Goal: Task Accomplishment & Management: Use online tool/utility

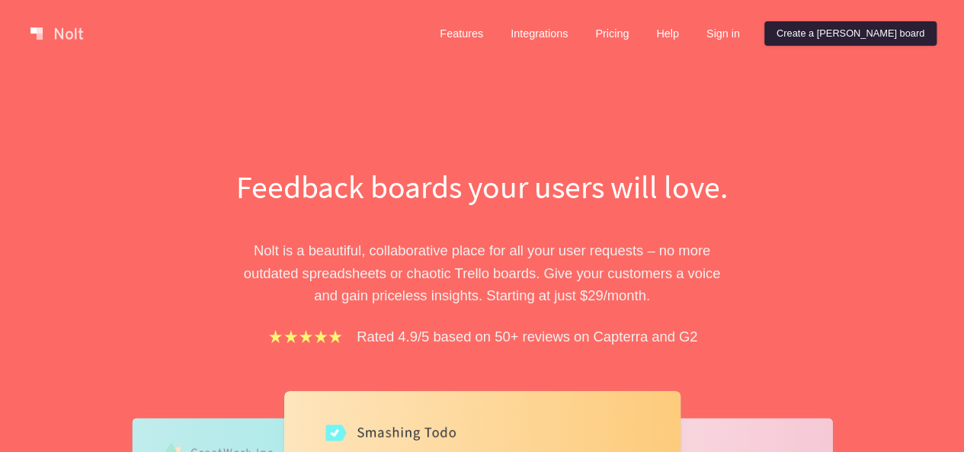
click at [861, 31] on link "Create a [PERSON_NAME] board" at bounding box center [851, 33] width 172 height 24
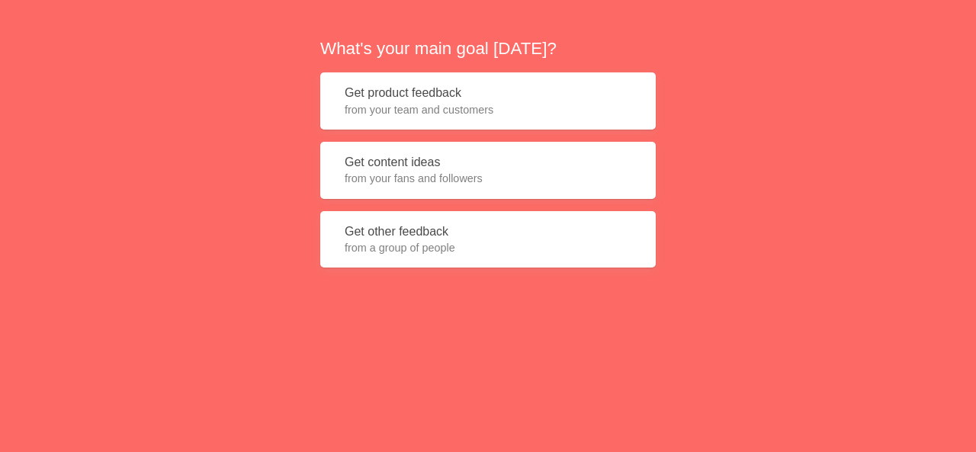
click at [415, 165] on button "Get content ideas from your fans and followers" at bounding box center [487, 170] width 335 height 57
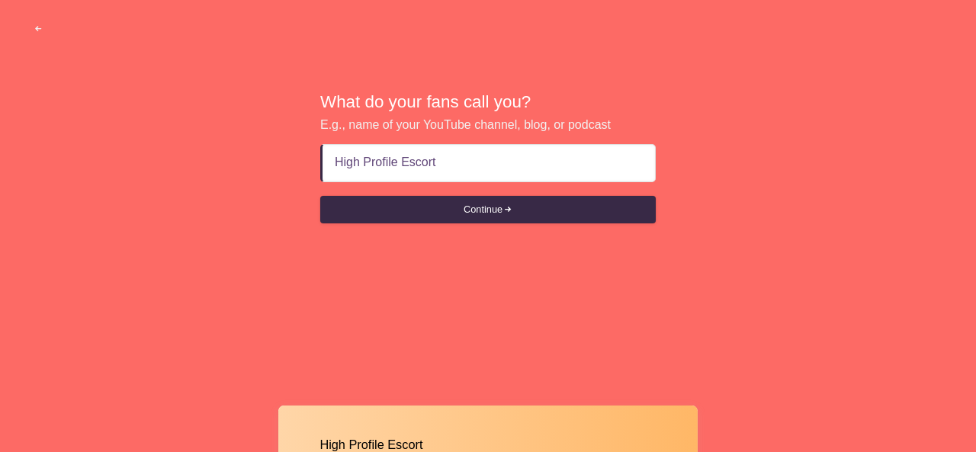
type input "High Profile Escorts"
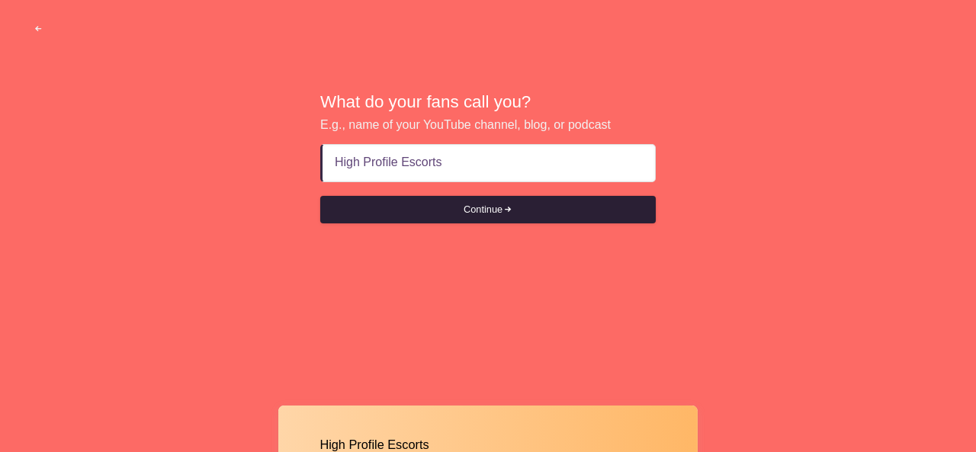
click at [444, 211] on button "Continue" at bounding box center [487, 209] width 335 height 27
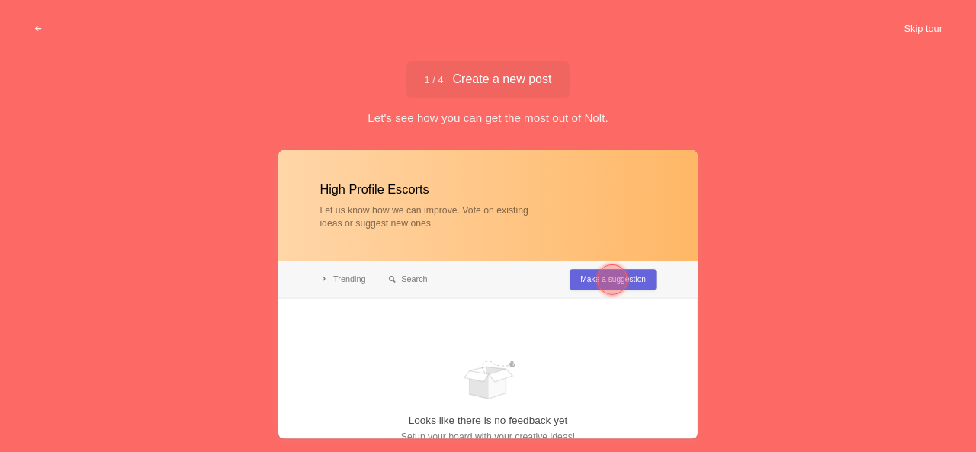
click at [917, 30] on button "Skip tour" at bounding box center [922, 28] width 75 height 27
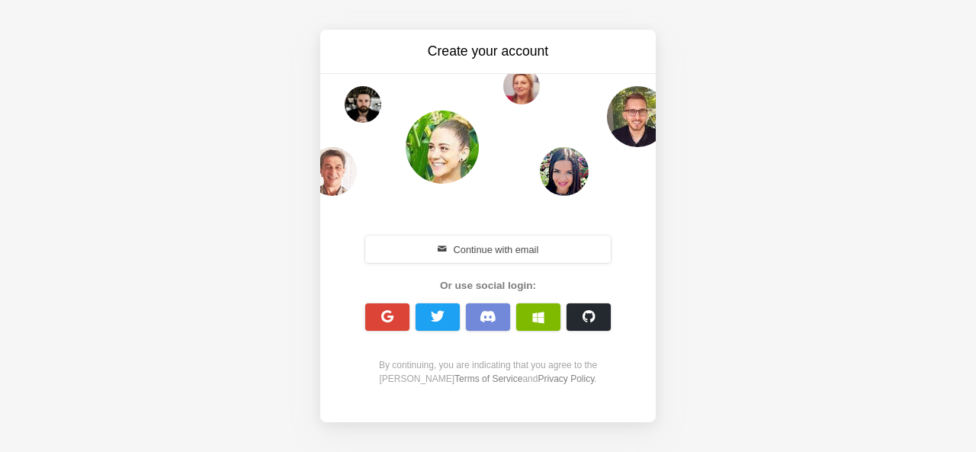
click at [393, 323] on span "button" at bounding box center [387, 317] width 14 height 14
